Goal: Information Seeking & Learning: Learn about a topic

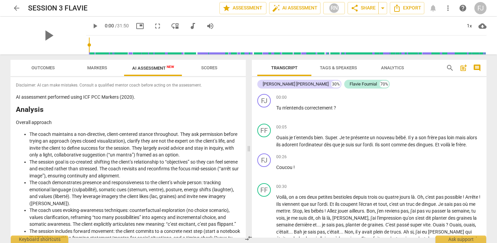
scroll to position [563, 0]
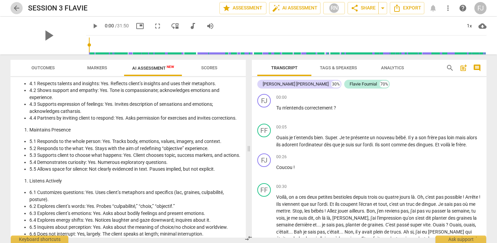
click at [18, 8] on span "arrow_back" at bounding box center [17, 8] width 8 height 8
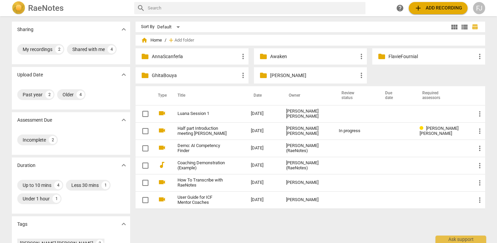
click at [191, 57] on p "AnnaScanferla" at bounding box center [195, 56] width 87 height 7
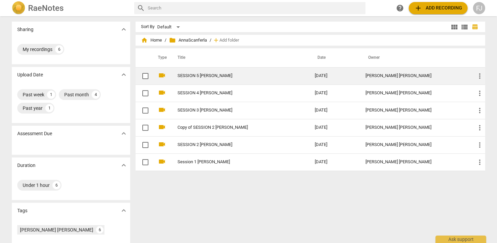
click at [199, 77] on link "SESSION 5 [PERSON_NAME]" at bounding box center [234, 75] width 113 height 5
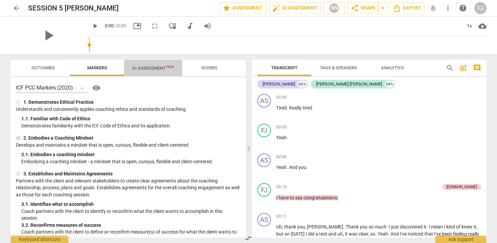
click at [152, 67] on span "AI Assessment New" at bounding box center [153, 68] width 42 height 5
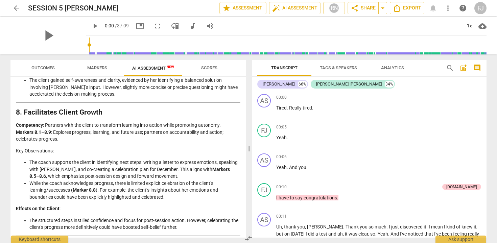
scroll to position [1204, 0]
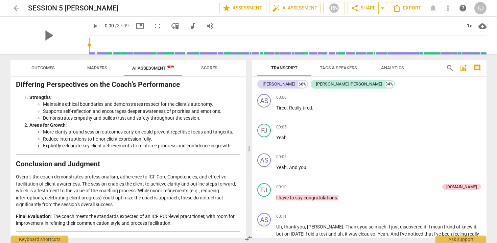
click at [174, 225] on p "Final Evaluation : The coach meets the standards expected of an ICF PCC-level p…" at bounding box center [128, 220] width 225 height 14
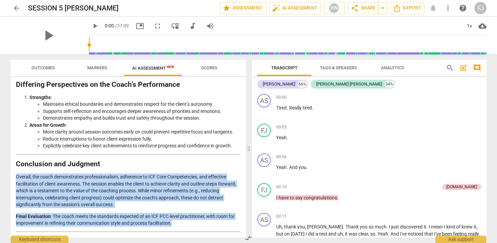
drag, startPoint x: 172, startPoint y: 223, endPoint x: 15, endPoint y: 177, distance: 164.3
click at [15, 177] on div "Disclaimer: AI can make mistakes. Consult a qualified mentor coach before actin…" at bounding box center [127, 157] width 235 height 161
copy div "Overall, the coach demonstrates professionalism, adherence to ICF Core Competen…"
